Goal: Task Accomplishment & Management: Manage account settings

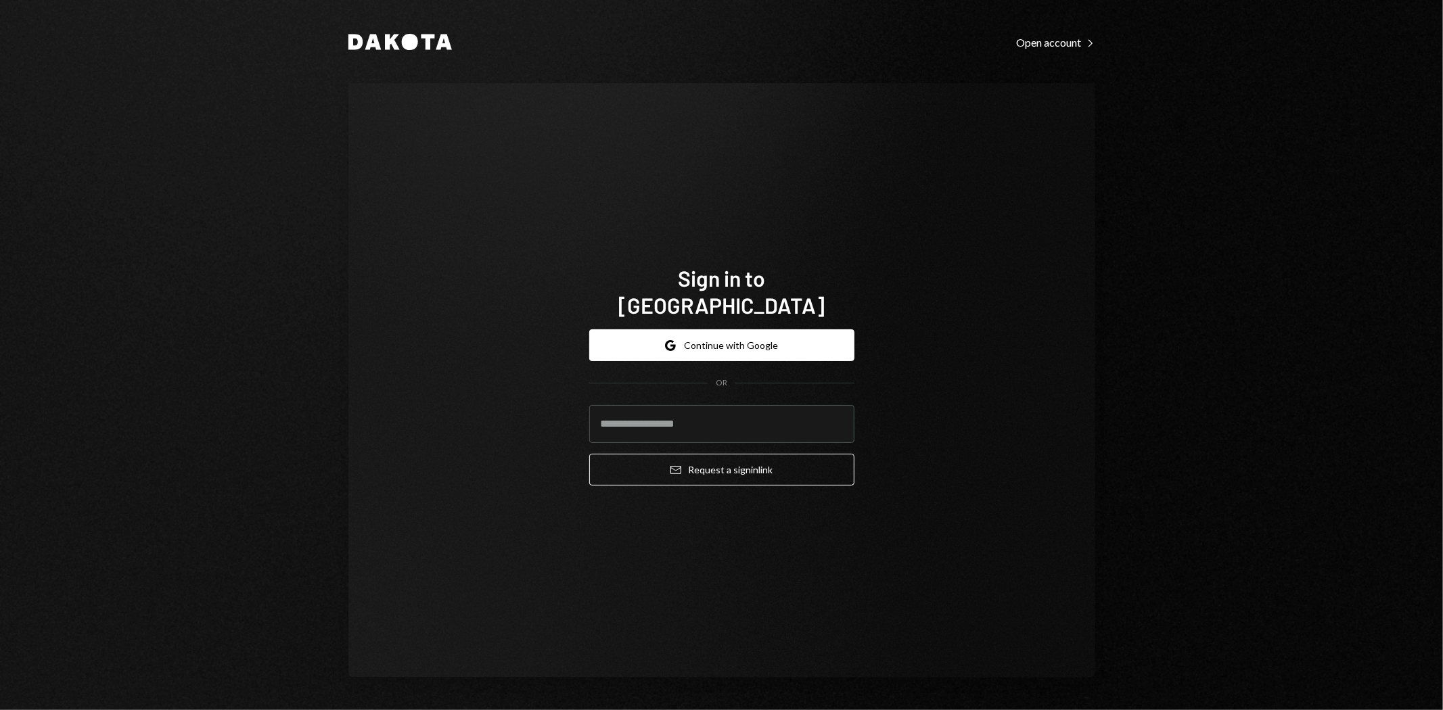
type input "**********"
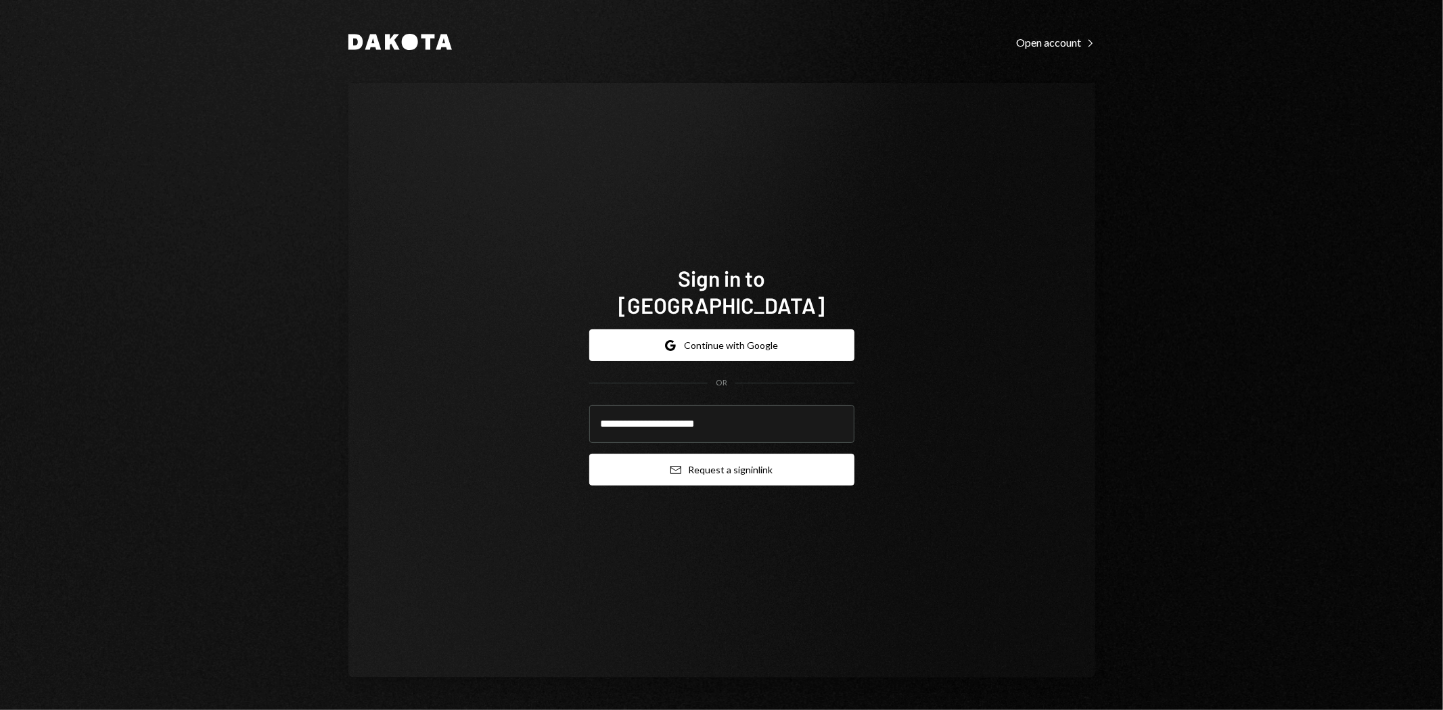
click at [775, 461] on button "Email Request a sign in link" at bounding box center [721, 470] width 265 height 32
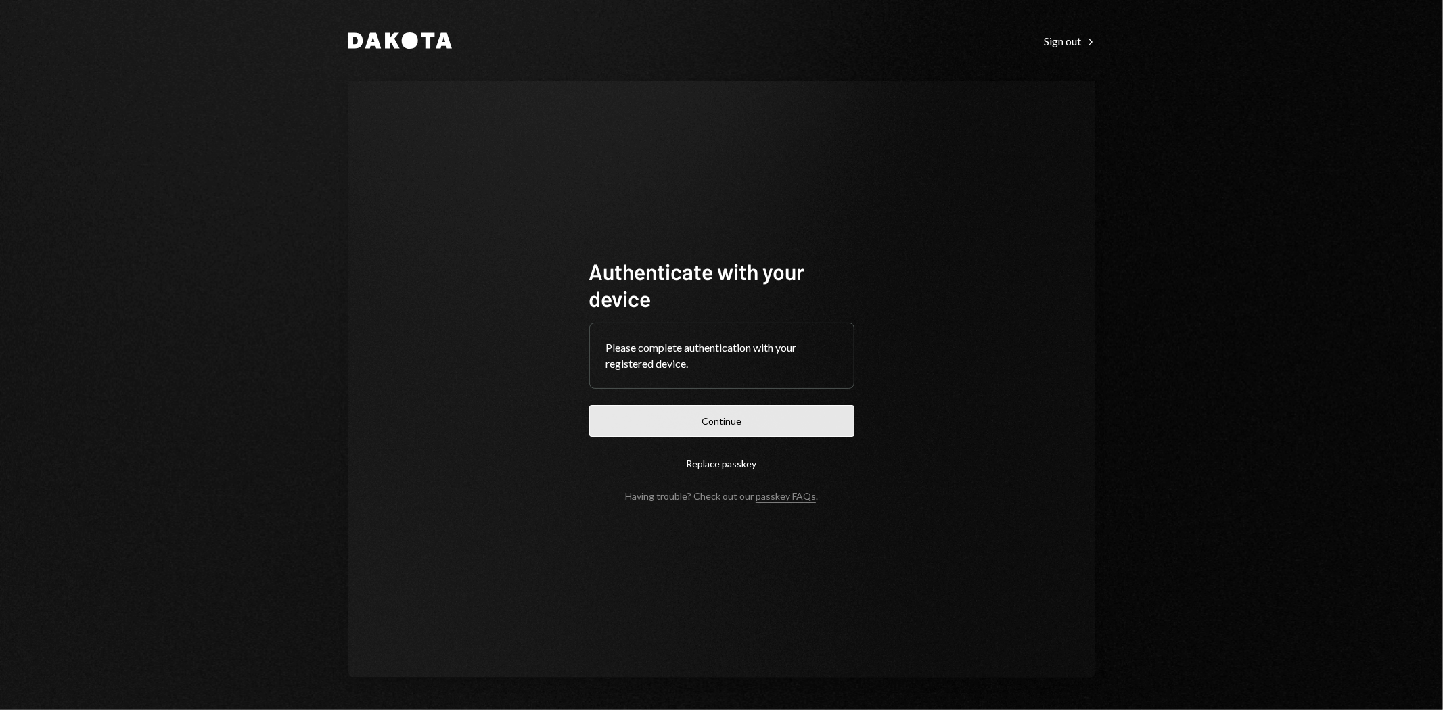
click at [741, 428] on button "Continue" at bounding box center [721, 421] width 265 height 32
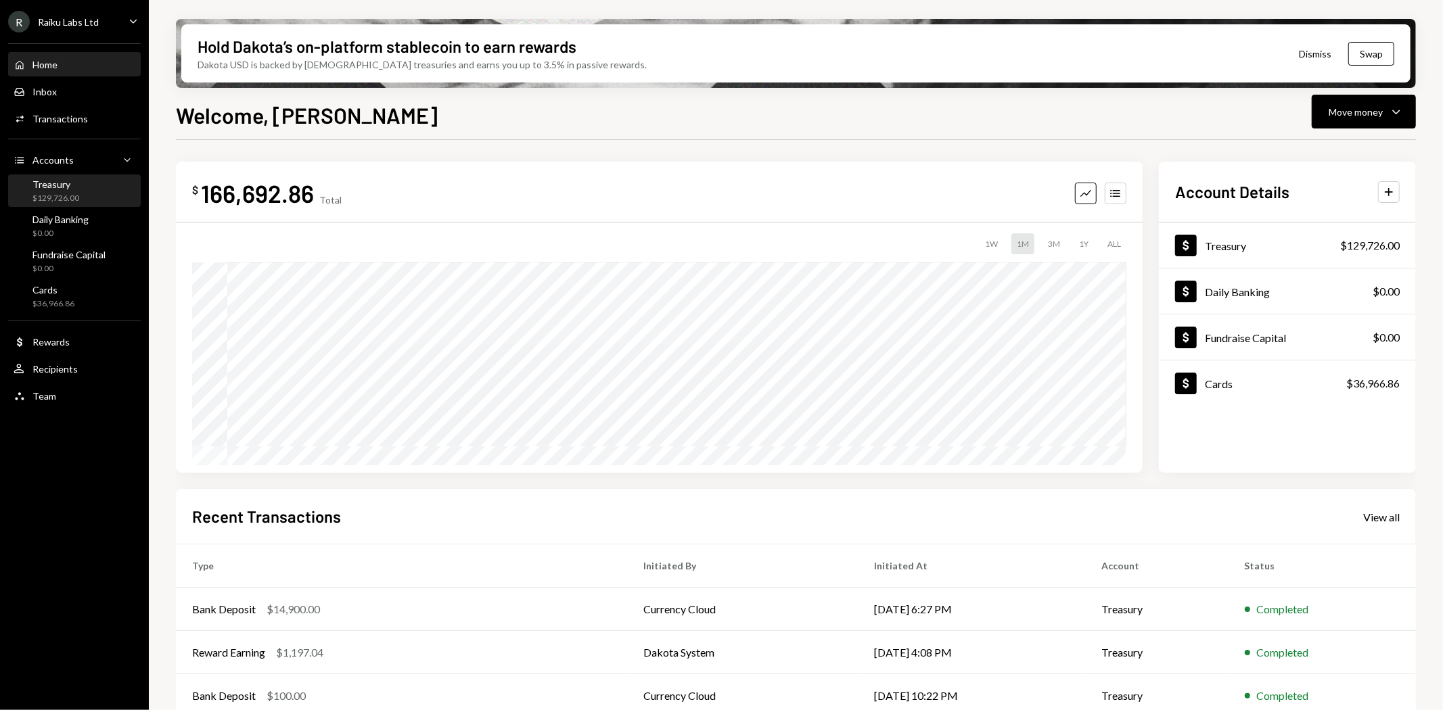
click at [77, 199] on div "$129,726.00" at bounding box center [55, 199] width 47 height 12
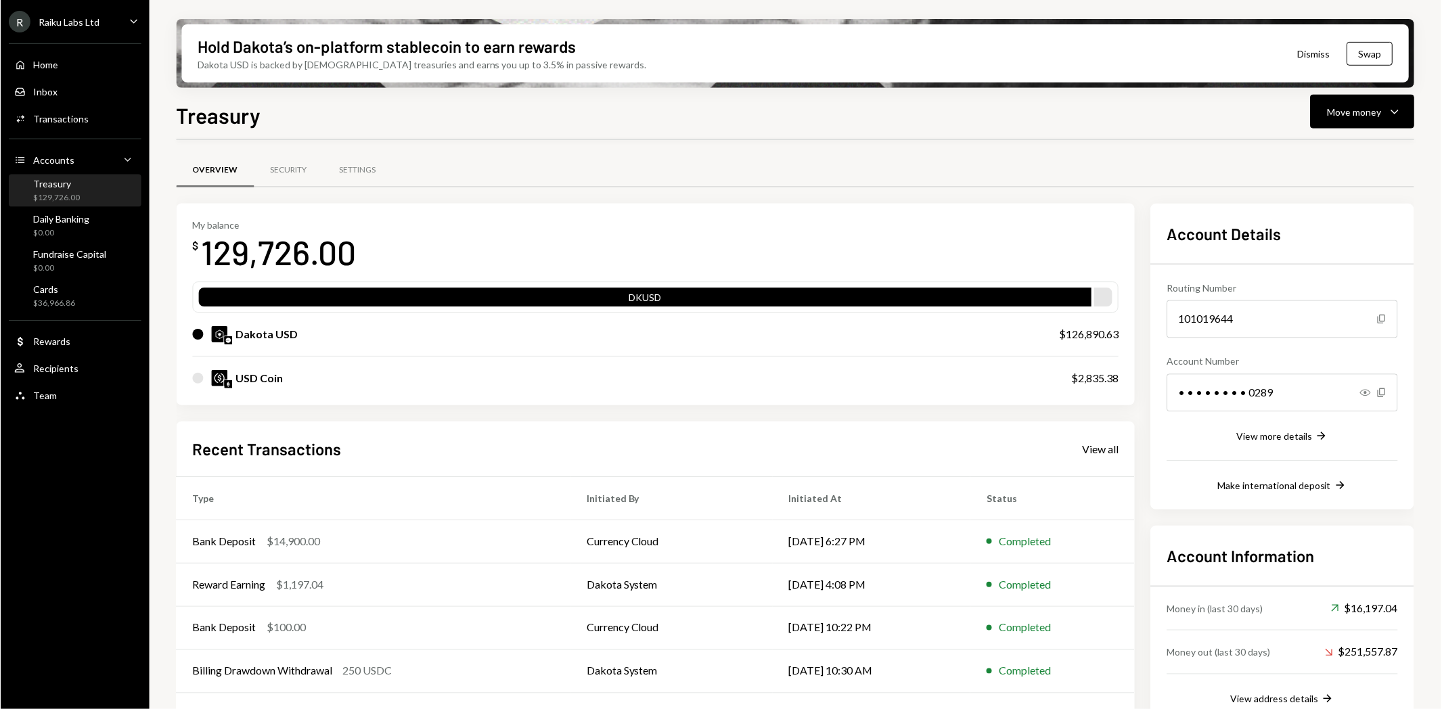
scroll to position [37, 0]
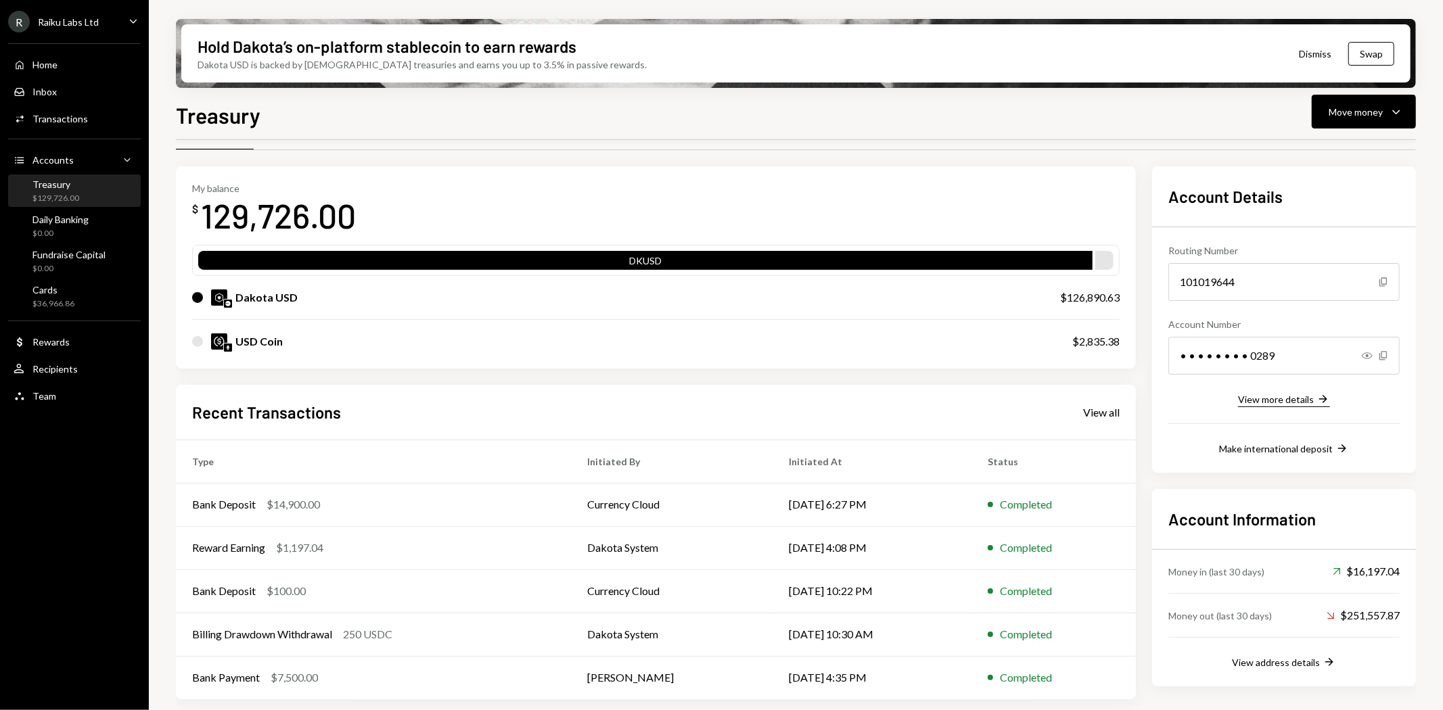
click at [1281, 401] on div "View more details" at bounding box center [1276, 400] width 76 height 12
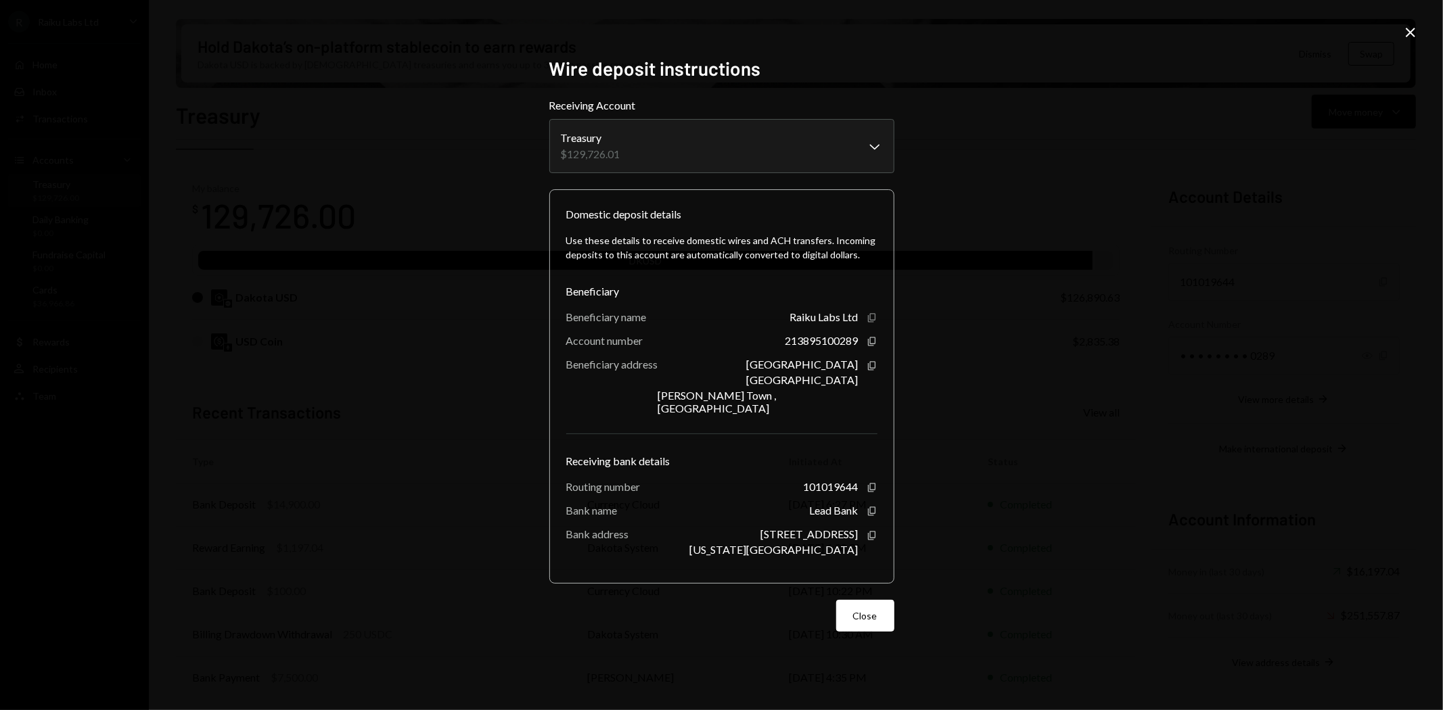
click at [870, 323] on icon "Copy" at bounding box center [872, 318] width 11 height 11
click at [871, 346] on icon "Copy" at bounding box center [872, 341] width 11 height 11
click at [869, 371] on icon "Copy" at bounding box center [872, 366] width 11 height 11
click at [869, 483] on icon "Copy" at bounding box center [872, 487] width 11 height 11
click at [871, 508] on icon "Copy" at bounding box center [872, 511] width 11 height 11
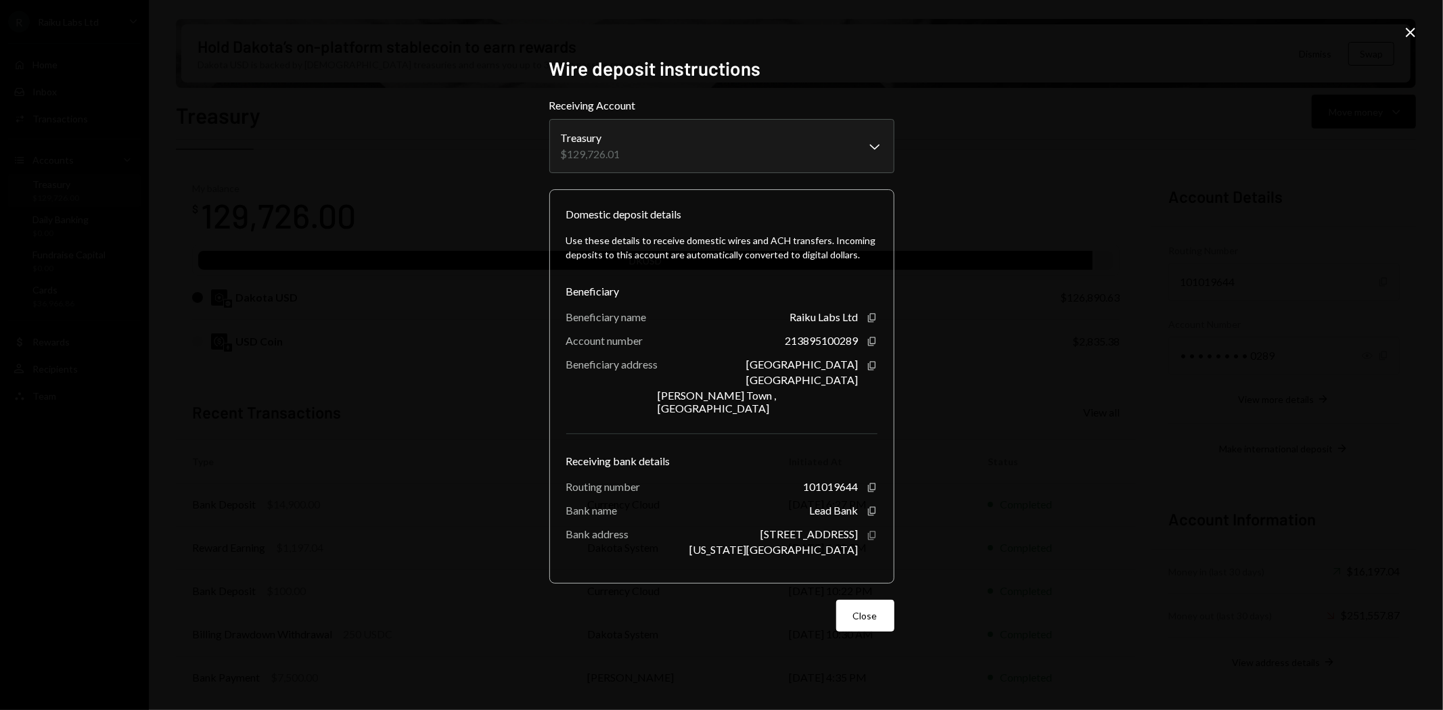
click at [871, 530] on icon "Copy" at bounding box center [872, 535] width 11 height 11
